Goal: Check status: Check status

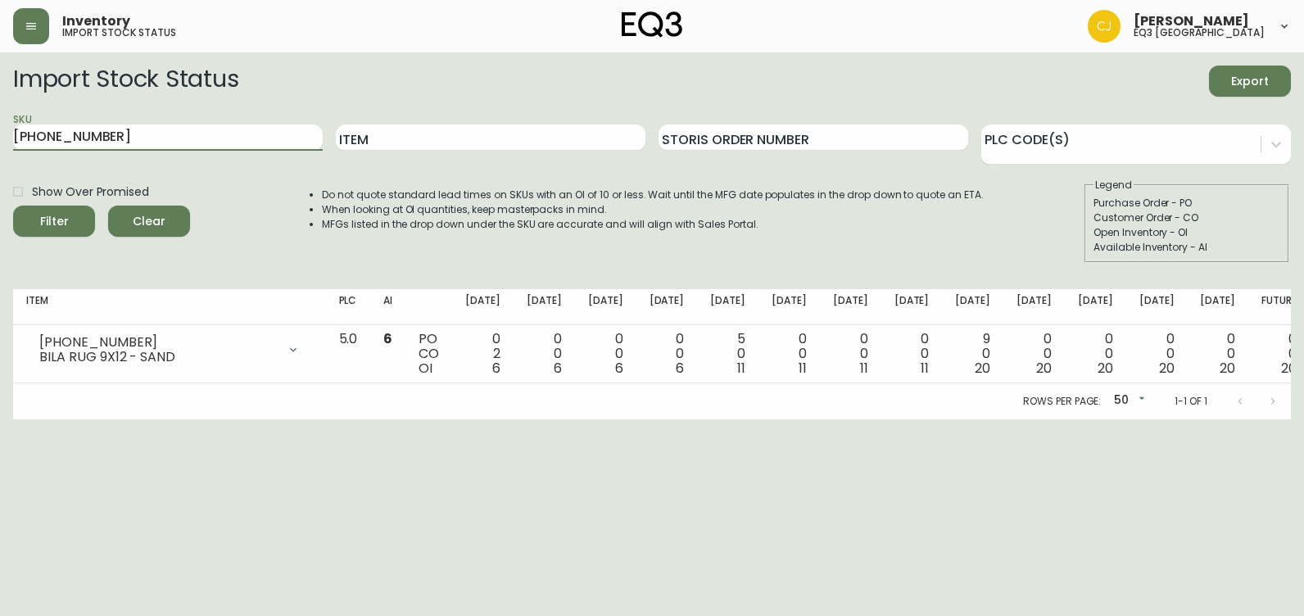
click at [0, 142] on html "Inventory import stock status [PERSON_NAME] eq3 [GEOGRAPHIC_DATA] Import Stock …" at bounding box center [652, 209] width 1304 height 419
click at [13, 206] on button "Filter" at bounding box center [54, 221] width 82 height 31
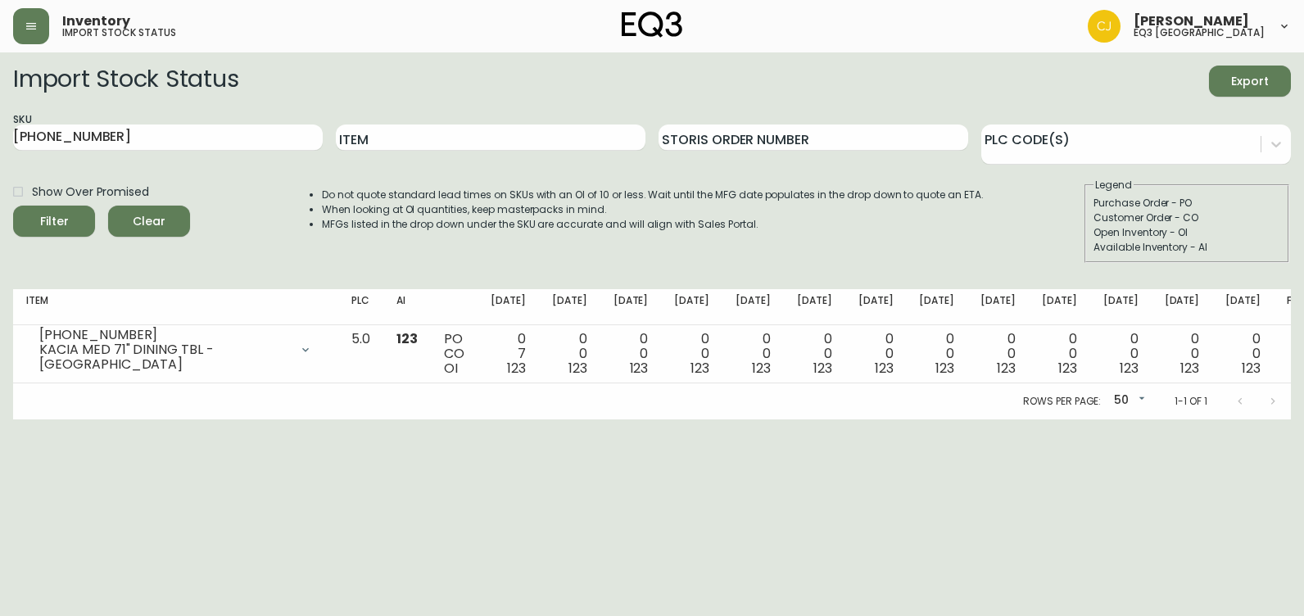
click at [1289, 419] on html "Inventory import stock status [PERSON_NAME] eq3 [GEOGRAPHIC_DATA] Import Stock …" at bounding box center [652, 209] width 1304 height 419
click at [22, 419] on html "Inventory import stock status [PERSON_NAME] eq3 [GEOGRAPHIC_DATA] Import Stock …" at bounding box center [652, 209] width 1304 height 419
drag, startPoint x: 55, startPoint y: 135, endPoint x: 0, endPoint y: 156, distance: 58.6
click at [0, 155] on html "Inventory import stock status [PERSON_NAME] eq3 [GEOGRAPHIC_DATA] Import Stock …" at bounding box center [652, 209] width 1304 height 419
paste input "[PHONE_NUMBER]"
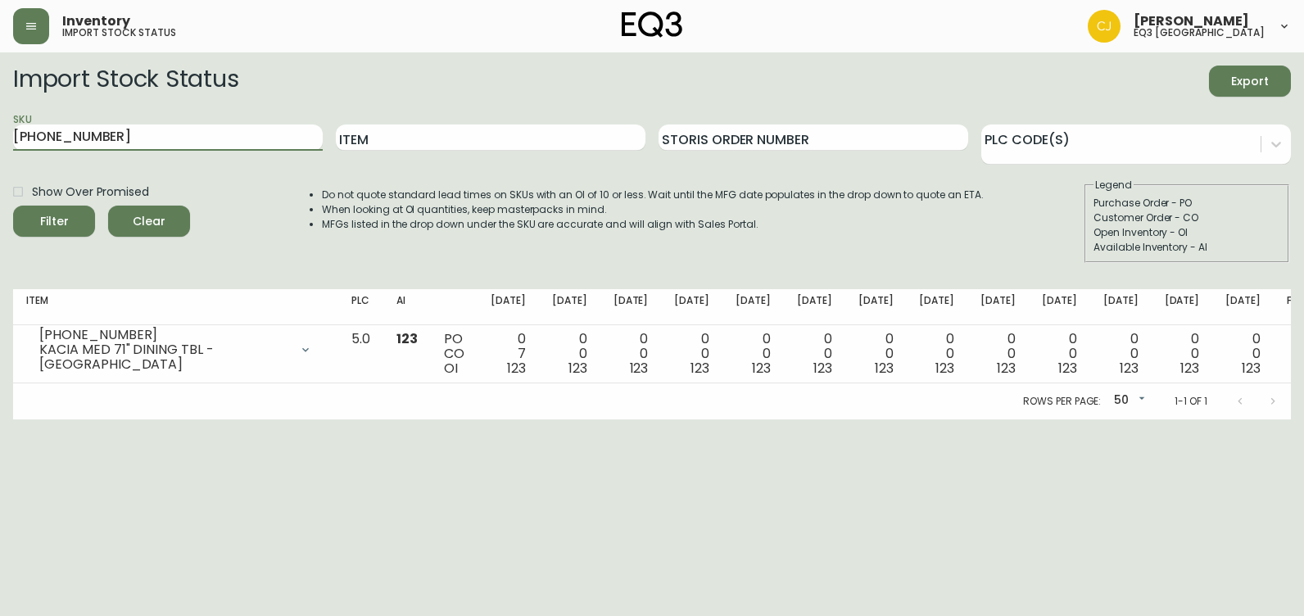
type input "[PHONE_NUMBER]"
click at [13, 206] on button "Filter" at bounding box center [54, 221] width 82 height 31
